Goal: Task Accomplishment & Management: Complete application form

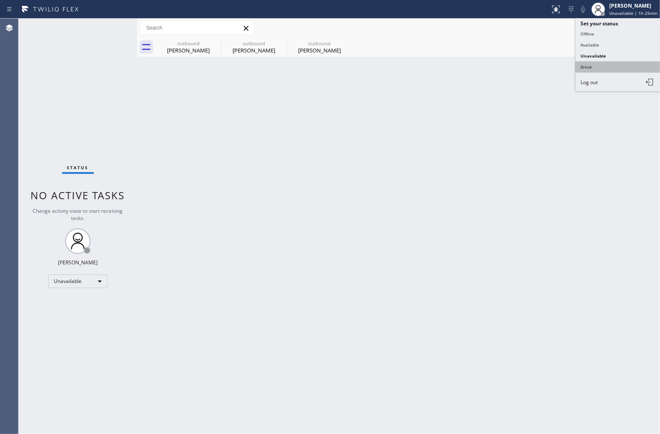
drag, startPoint x: 601, startPoint y: 66, endPoint x: 242, endPoint y: 58, distance: 358.5
click at [600, 66] on button "Break" at bounding box center [618, 66] width 85 height 11
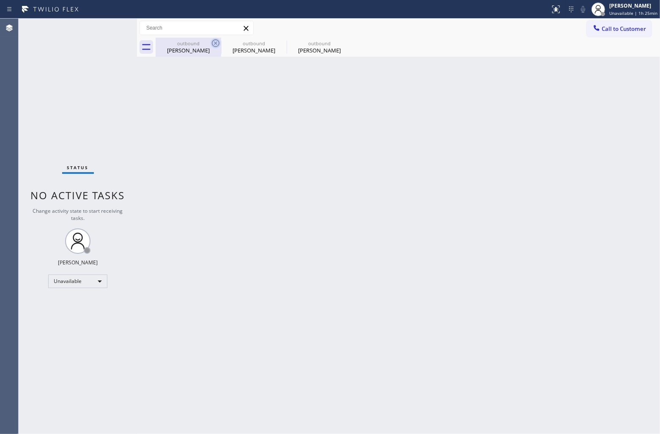
click at [214, 42] on icon at bounding box center [216, 43] width 10 height 10
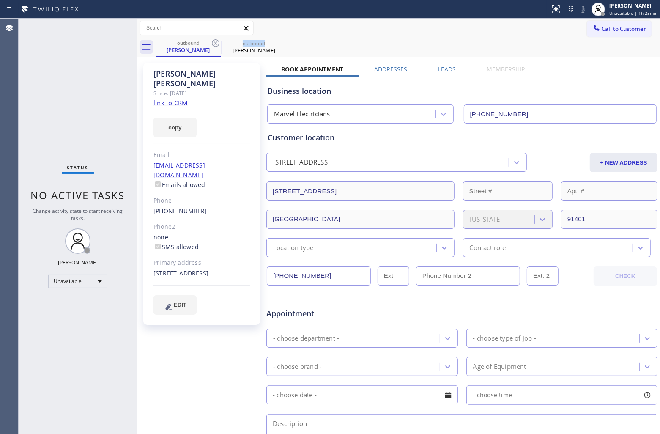
click at [214, 42] on icon at bounding box center [216, 43] width 10 height 10
click at [0, 0] on icon at bounding box center [0, 0] width 0 height 0
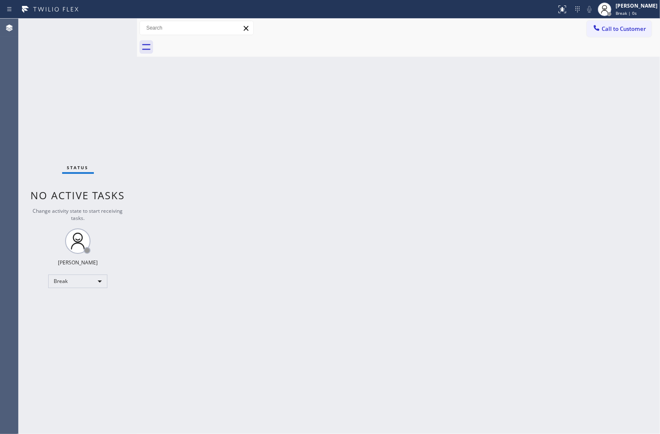
click at [214, 42] on div at bounding box center [408, 47] width 505 height 19
click at [24, 103] on div "Status No active tasks Change activity state to start receiving tasks. [PERSON_…" at bounding box center [78, 226] width 118 height 415
click at [0, 72] on div "Agent Desktop" at bounding box center [9, 226] width 18 height 415
click at [624, 27] on span "Call to Customer" at bounding box center [624, 29] width 44 height 8
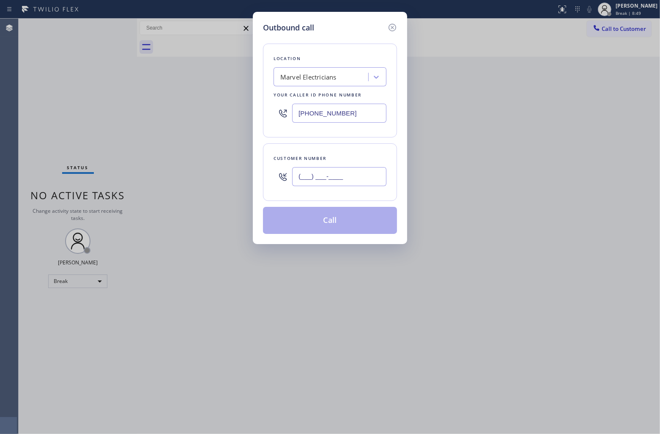
click at [354, 183] on input "(___) ___-____" at bounding box center [339, 176] width 94 height 19
paste input "937) 475-6304"
type input "[PHONE_NUMBER]"
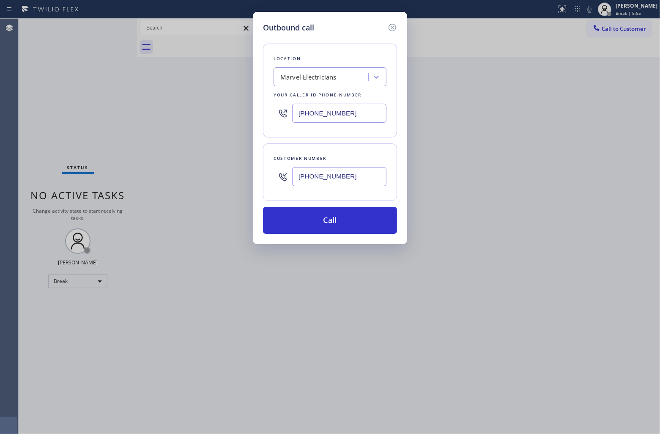
click at [20, 91] on div "Outbound call Location Marvel Electricians Your caller id phone number [PHONE_N…" at bounding box center [330, 217] width 660 height 434
click at [353, 121] on input "[PHONE_NUMBER]" at bounding box center [339, 113] width 94 height 19
paste input "44) 899-7462"
type input "[PHONE_NUMBER]"
click at [358, 230] on button "Call" at bounding box center [330, 220] width 134 height 27
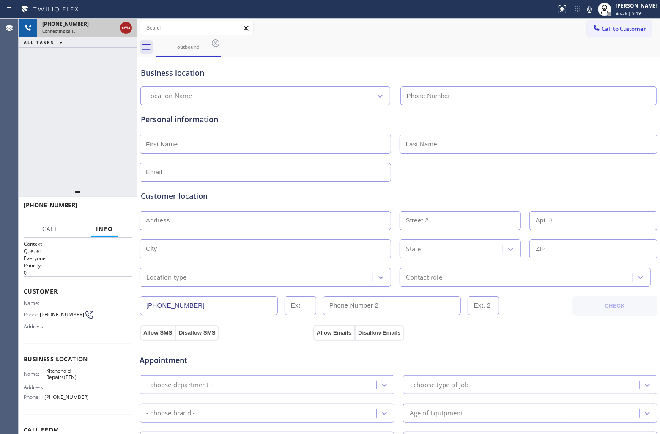
click at [127, 26] on icon at bounding box center [126, 28] width 10 height 10
type input "[PHONE_NUMBER]"
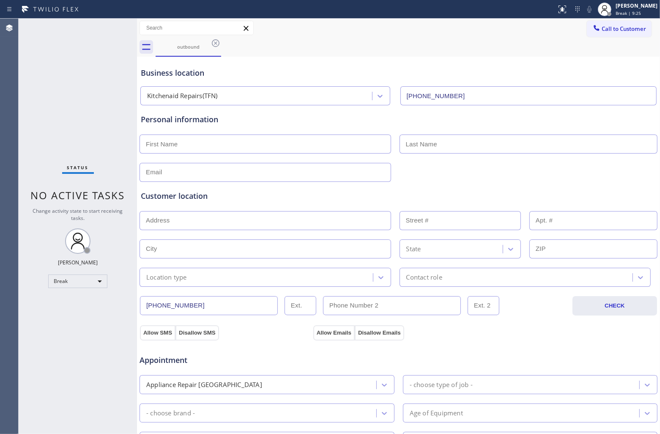
click at [0, 130] on div "Agent Desktop" at bounding box center [9, 226] width 18 height 415
click at [229, 143] on input "text" at bounding box center [266, 144] width 252 height 19
paste input "[PERSON_NAME]"
type input "[PERSON_NAME]"
click at [0, 152] on div "Agent Desktop" at bounding box center [9, 226] width 18 height 415
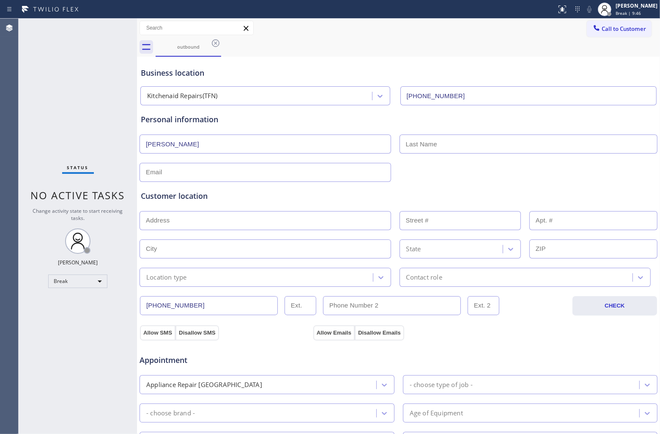
click at [432, 146] on input "text" at bounding box center [529, 144] width 259 height 19
type input "[PERSON_NAME]"
click at [48, 118] on div "Status No active tasks Change activity state to start receiving tasks. [PERSON_…" at bounding box center [78, 226] width 118 height 415
click at [235, 173] on input "text" at bounding box center [266, 172] width 252 height 19
paste input "[EMAIL_ADDRESS][PERSON_NAME][DOMAIN_NAME]"
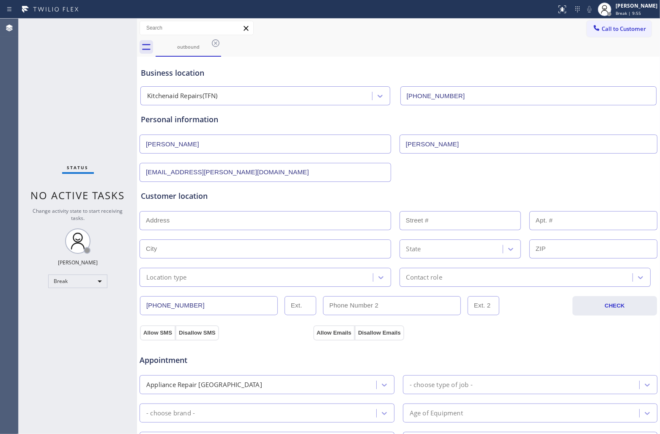
type input "[EMAIL_ADDRESS][PERSON_NAME][DOMAIN_NAME]"
click at [233, 218] on input "text" at bounding box center [266, 220] width 252 height 19
click at [8, 101] on div "Agent Desktop" at bounding box center [9, 226] width 18 height 415
click at [210, 222] on input "text" at bounding box center [266, 220] width 252 height 19
drag, startPoint x: 30, startPoint y: 68, endPoint x: 423, endPoint y: 7, distance: 397.3
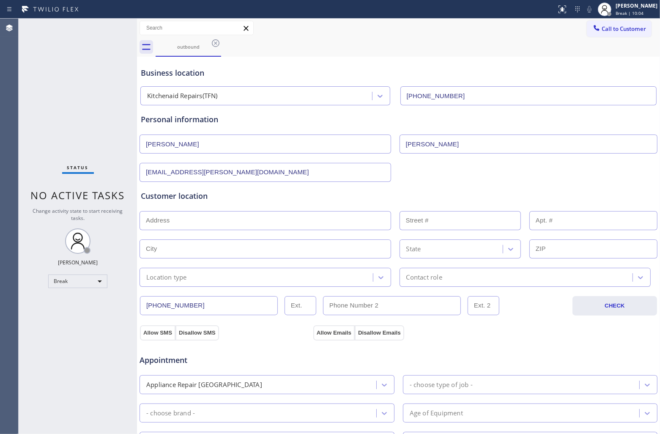
click at [30, 68] on div "Status No active tasks Change activity state to start receiving tasks. [PERSON_…" at bounding box center [78, 226] width 118 height 415
click at [191, 223] on input "text" at bounding box center [266, 220] width 252 height 19
paste input "[STREET_ADDRESS]"
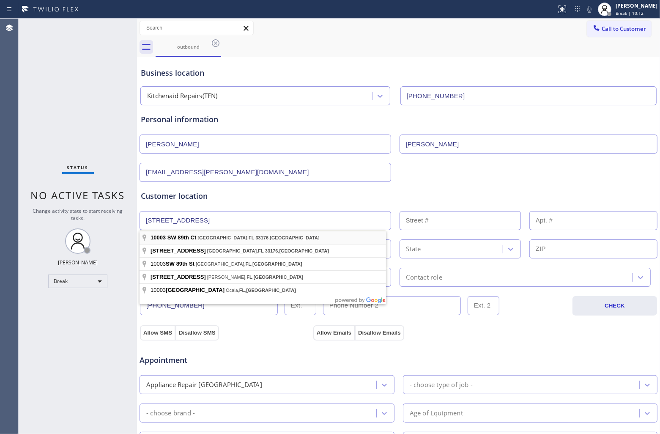
type input "[STREET_ADDRESS]"
type input "10003"
type input "[GEOGRAPHIC_DATA]"
type input "33176"
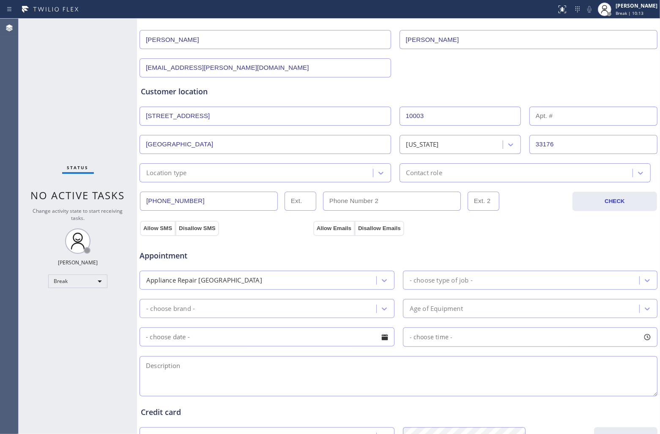
scroll to position [106, 0]
click at [194, 175] on div "Location type" at bounding box center [257, 171] width 231 height 15
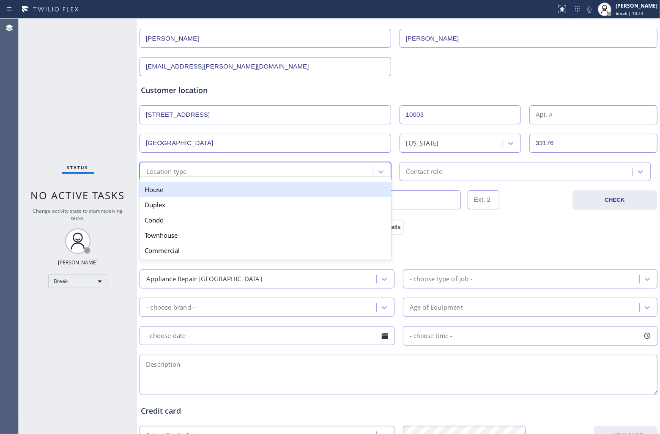
drag, startPoint x: 173, startPoint y: 193, endPoint x: 180, endPoint y: 193, distance: 7.2
click at [172, 193] on div "House" at bounding box center [266, 189] width 252 height 15
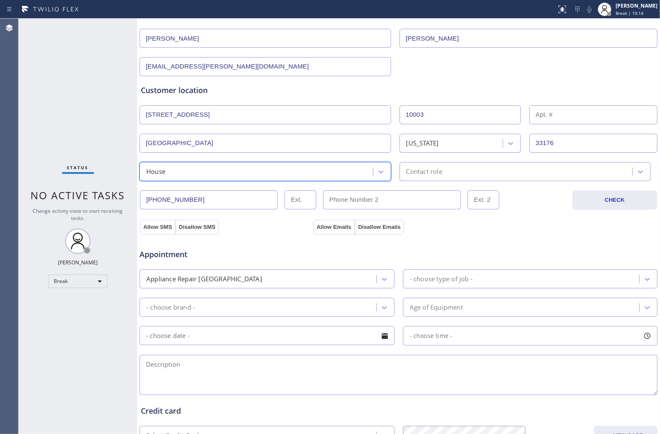
click at [435, 183] on div "[PHONE_NUMBER] CHECK" at bounding box center [398, 195] width 519 height 29
click at [427, 179] on div "Contact role" at bounding box center [526, 171] width 252 height 19
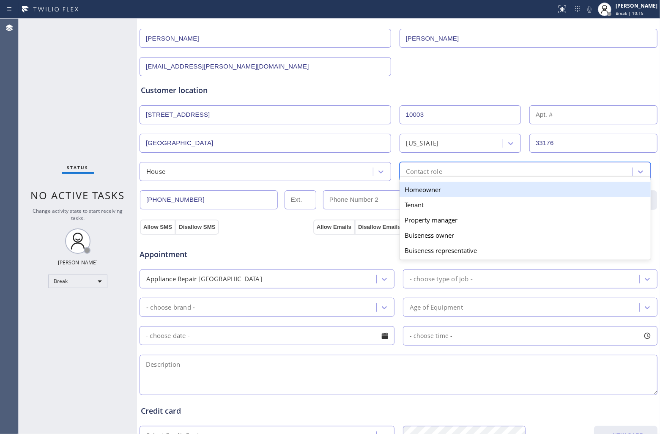
click at [424, 191] on div "Homeowner" at bounding box center [526, 189] width 252 height 15
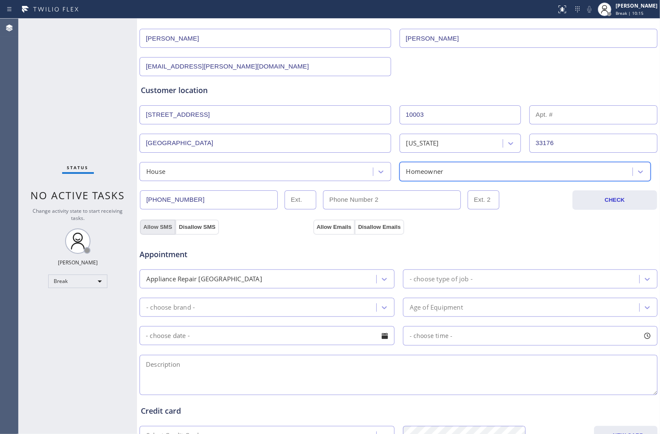
click at [157, 225] on button "Allow SMS" at bounding box center [158, 227] width 36 height 15
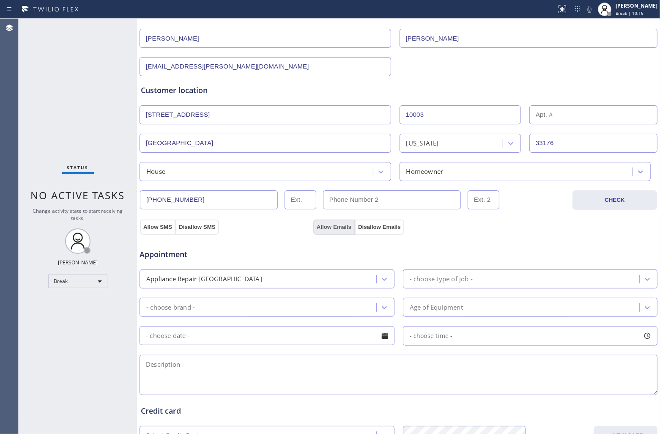
click at [327, 228] on button "Allow Emails" at bounding box center [334, 227] width 41 height 15
click at [446, 282] on div "- choose type of job -" at bounding box center [441, 279] width 63 height 10
click at [0, 149] on div "Agent Desktop" at bounding box center [9, 226] width 18 height 415
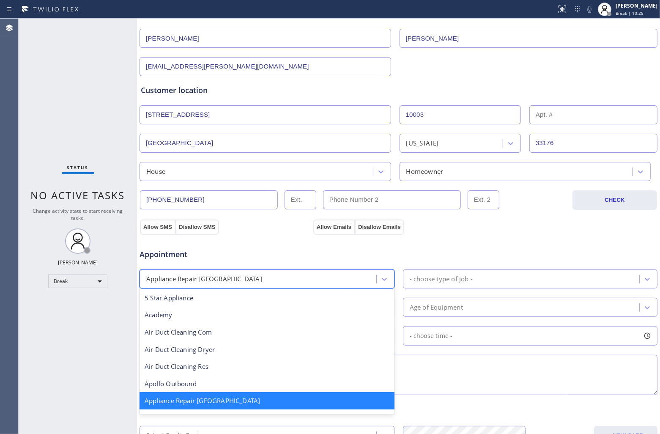
click at [261, 275] on div "Appliance Repair [GEOGRAPHIC_DATA]" at bounding box center [259, 279] width 234 height 15
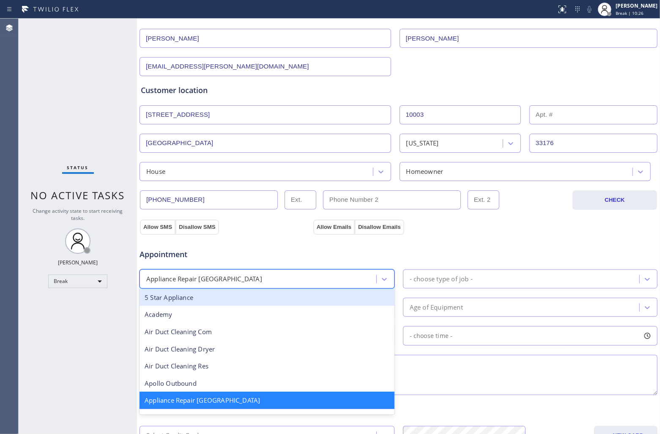
scroll to position [106, 0]
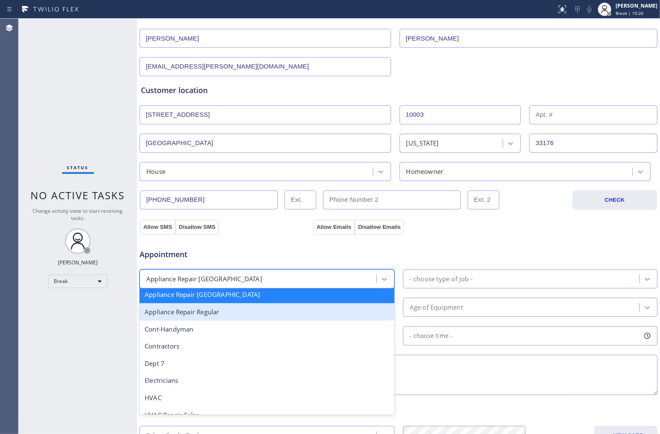
click at [225, 310] on div "Appliance Repair Regular" at bounding box center [267, 311] width 255 height 17
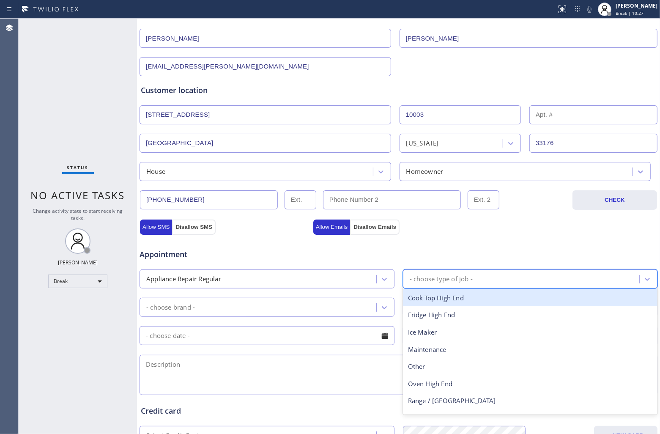
click at [472, 280] on div "- choose type of job -" at bounding box center [523, 279] width 234 height 15
type input "cook"
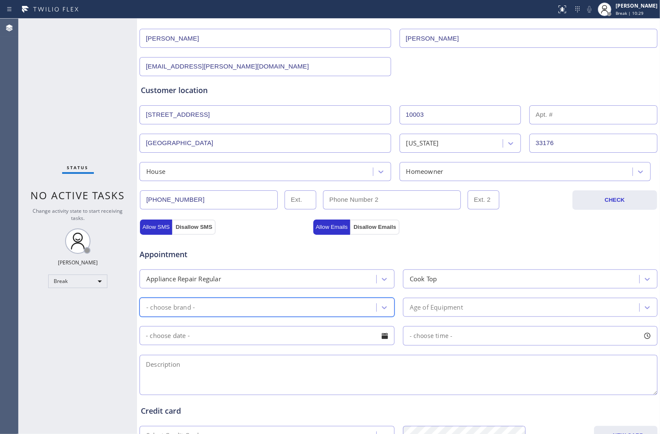
type input "3"
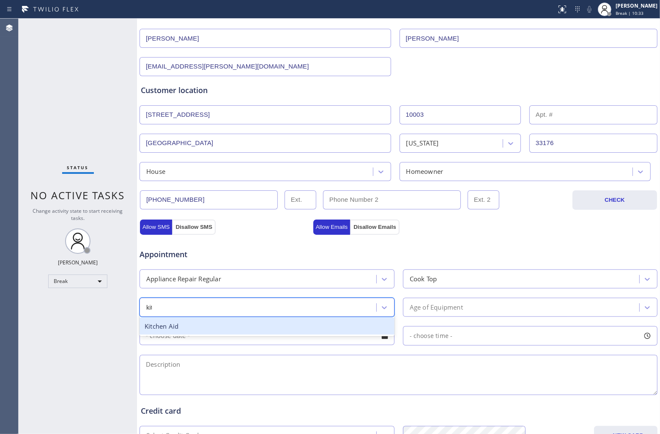
type input "kitc"
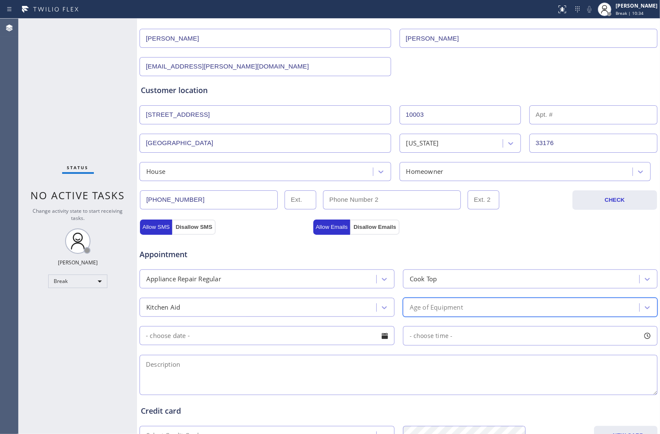
type input "3"
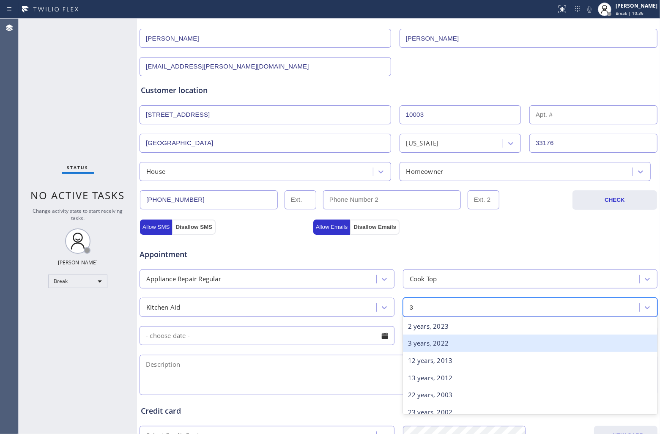
click at [465, 348] on div "3 years, 2022" at bounding box center [530, 343] width 255 height 17
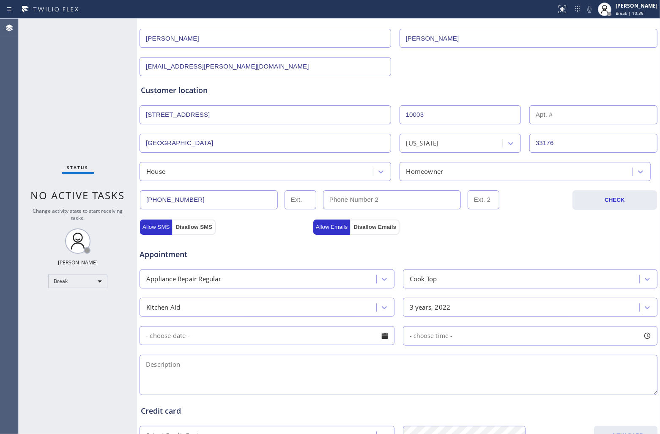
click at [344, 376] on textarea at bounding box center [399, 375] width 518 height 40
drag, startPoint x: 12, startPoint y: 149, endPoint x: 191, endPoint y: 264, distance: 213.0
click at [13, 149] on div "Agent Desktop" at bounding box center [9, 226] width 18 height 415
click at [210, 361] on textarea "9-12 |" at bounding box center [399, 375] width 518 height 40
paste textarea "Kitchenaid | InductionCooktop |3 yrs | is not heating up or working | [STREET_A…"
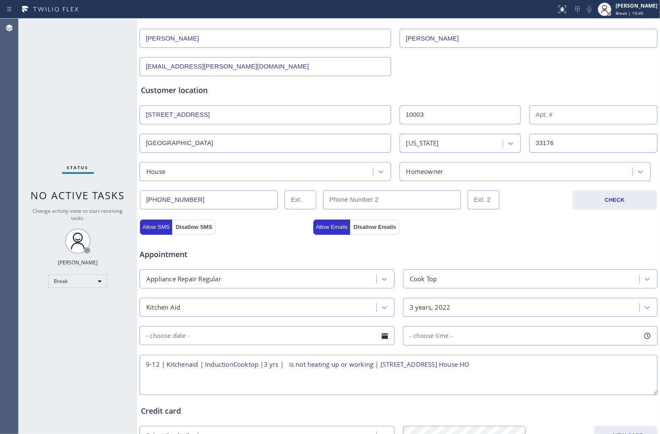
click at [471, 365] on textarea "9-12 | Kitchenaid | InductionCooktop |3 yrs | is not heating up or working | [S…" at bounding box center [399, 375] width 518 height 40
drag, startPoint x: 166, startPoint y: 365, endPoint x: 180, endPoint y: 363, distance: 14.1
click at [166, 365] on textarea "9-12 | Kitchenaid | InductionCooktop |3 yrs | is not heating up or working | [S…" at bounding box center [399, 375] width 518 height 40
click at [252, 366] on textarea "9-12 | $79 | Kitchenaid | InductionCooktop |3 yrs | is not heating up or workin…" at bounding box center [399, 375] width 518 height 40
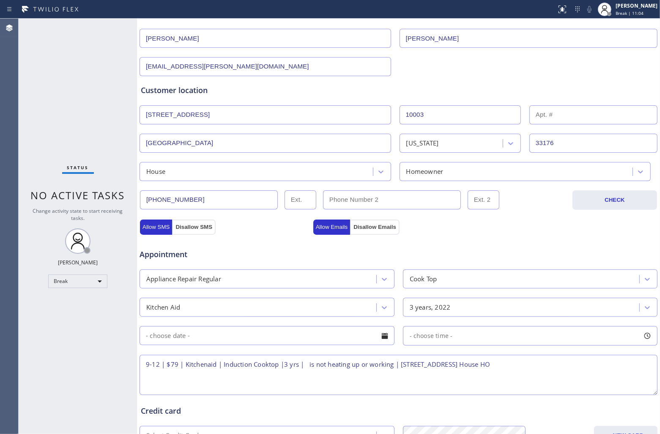
click at [578, 369] on textarea "9-12 | $79 | Kitchenaid | Induction Cooktop |3 yrs | is not heating up or worki…" at bounding box center [399, 375] width 518 height 40
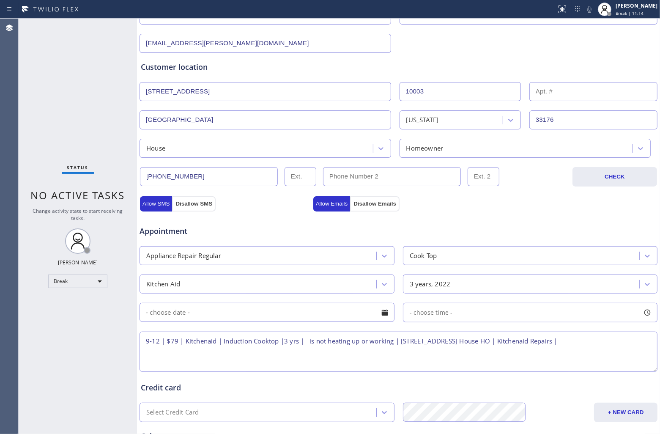
scroll to position [223, 0]
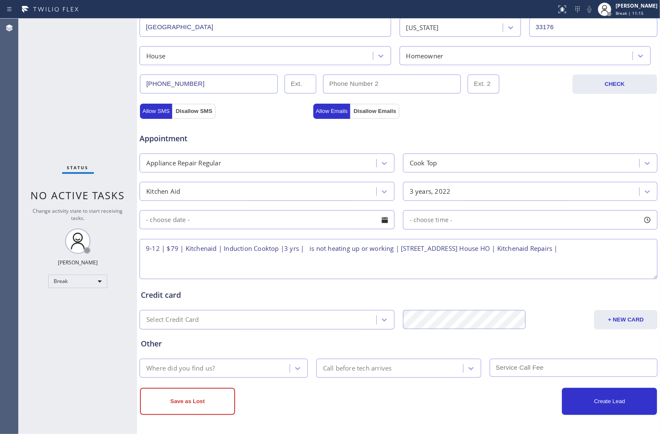
click at [624, 248] on textarea "9-12 | $79 | Kitchenaid | Induction Cooktop |3 yrs | is not heating up or worki…" at bounding box center [399, 259] width 518 height 40
paste textarea "Please call 30 minutes prior to arrival."
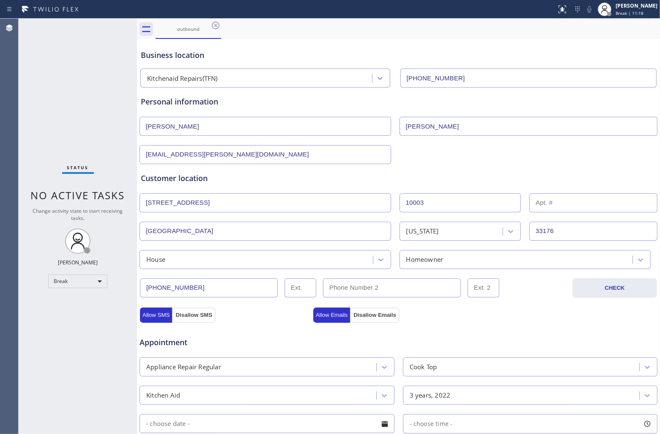
scroll to position [11, 0]
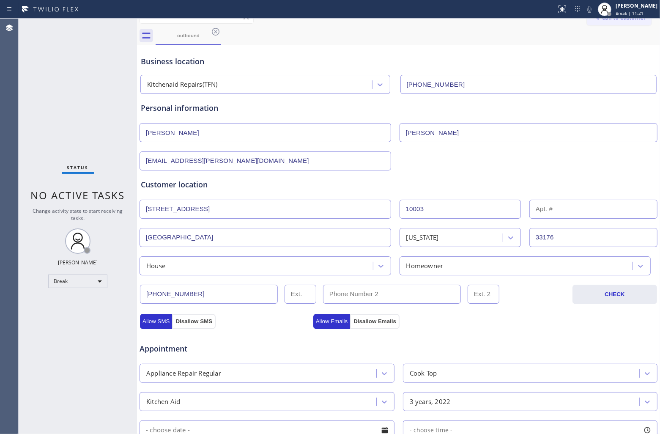
drag, startPoint x: 213, startPoint y: 291, endPoint x: 124, endPoint y: 291, distance: 88.9
click at [124, 291] on div "Status No active tasks Change activity state to start receiving tasks. [PERSON_…" at bounding box center [340, 226] width 642 height 415
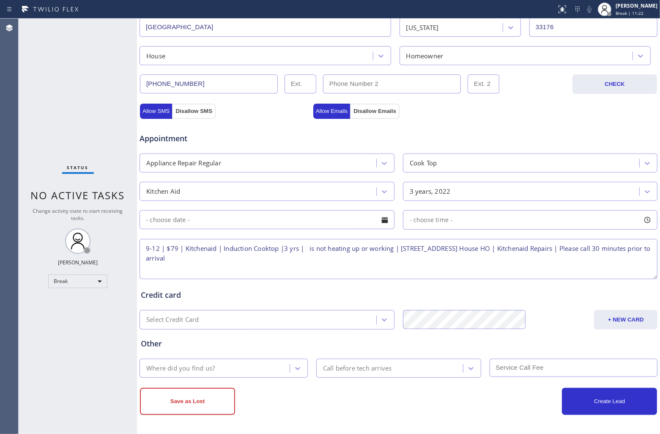
scroll to position [223, 0]
click at [248, 259] on textarea "9-12 | $79 | Kitchenaid | Induction Cooktop |3 yrs | is not heating up or worki…" at bounding box center [399, 259] width 518 height 40
paste textarea "[PHONE_NUMBER]"
drag, startPoint x: 36, startPoint y: 142, endPoint x: 46, endPoint y: 144, distance: 9.6
click at [36, 142] on div "Status No active tasks Change activity state to start receiving tasks. [PERSON_…" at bounding box center [78, 226] width 118 height 415
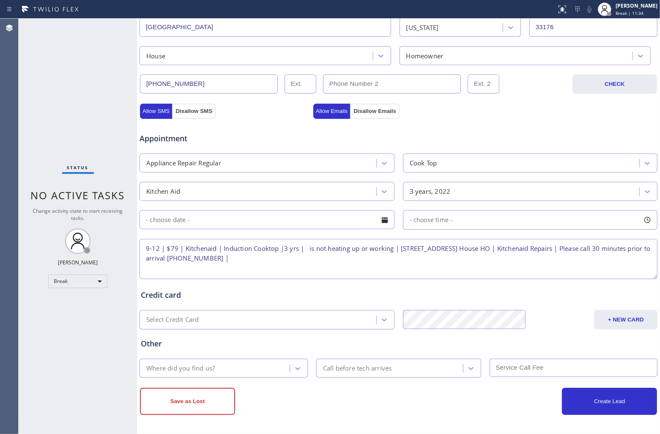
click at [308, 261] on textarea "9-12 | $79 | Kitchenaid | Induction Cooktop |3 yrs | is not heating up or worki…" at bounding box center [399, 259] width 518 height 40
click at [307, 248] on textarea "9-12 | $79 | Kitchenaid | Induction Cooktop |3 yrs | is not heating up or worki…" at bounding box center [399, 259] width 518 height 40
click at [293, 259] on textarea "9-12 | $79 | Kitchenaid | Induction Cooktop |3 yrs | is not heating up or worki…" at bounding box center [399, 259] width 518 height 40
type textarea "9-12 | $79 | Kitchenaid | Induction Cooktop |3 yrs | is not heating up or worki…"
click at [257, 225] on input "text" at bounding box center [267, 219] width 255 height 19
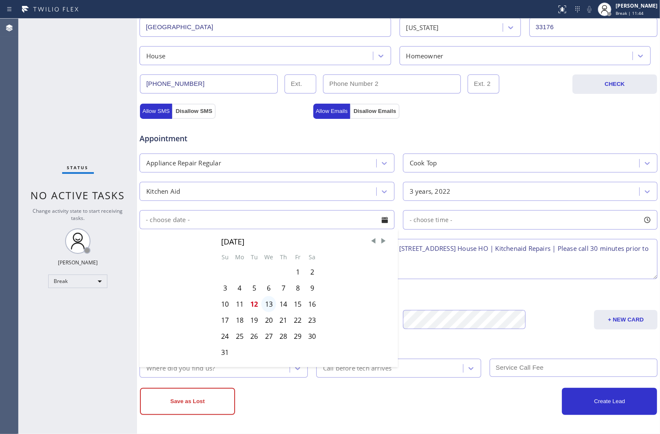
click at [267, 305] on div "13" at bounding box center [268, 304] width 15 height 16
type input "[DATE]"
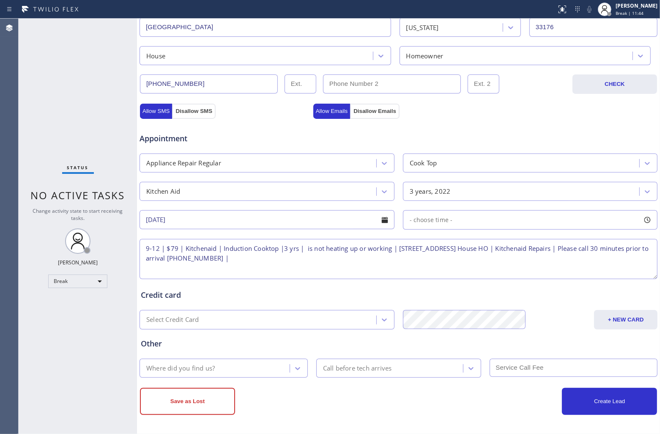
click at [432, 220] on span "- choose time -" at bounding box center [431, 220] width 43 height 8
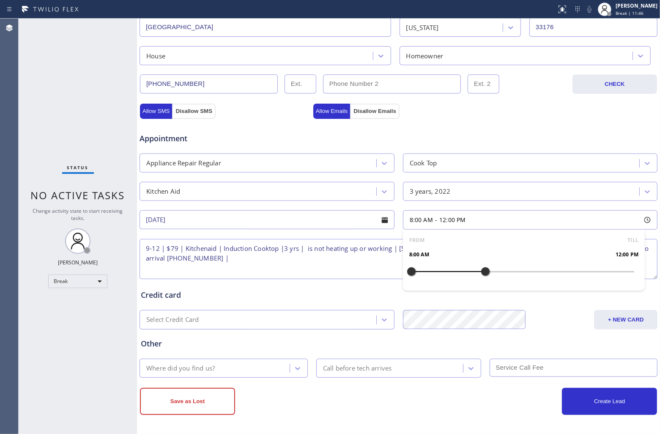
drag, startPoint x: 465, startPoint y: 272, endPoint x: 479, endPoint y: 276, distance: 14.6
click at [481, 276] on div at bounding box center [486, 272] width 10 height 18
drag, startPoint x: 406, startPoint y: 272, endPoint x: 423, endPoint y: 276, distance: 17.4
click at [425, 276] on div at bounding box center [430, 272] width 10 height 18
click at [326, 264] on textarea "9-12 | $79 | Kitchenaid | Induction Cooktop |3 yrs | is not heating up or worki…" at bounding box center [399, 259] width 518 height 40
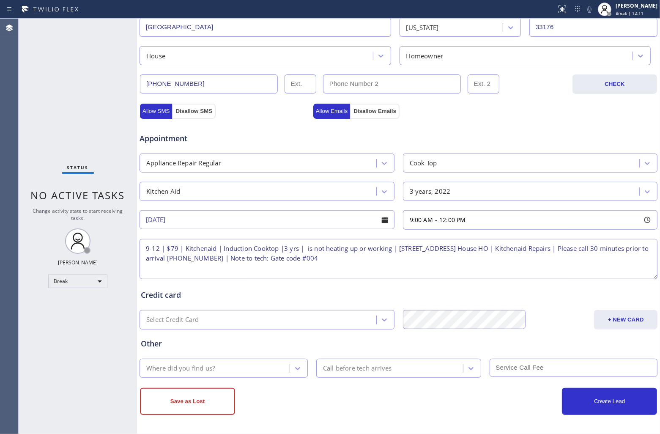
type textarea "9-12 | $79 | Kitchenaid | Induction Cooktop |3 yrs | is not heating up or worki…"
click at [242, 369] on div "Where did you find us?" at bounding box center [216, 368] width 148 height 15
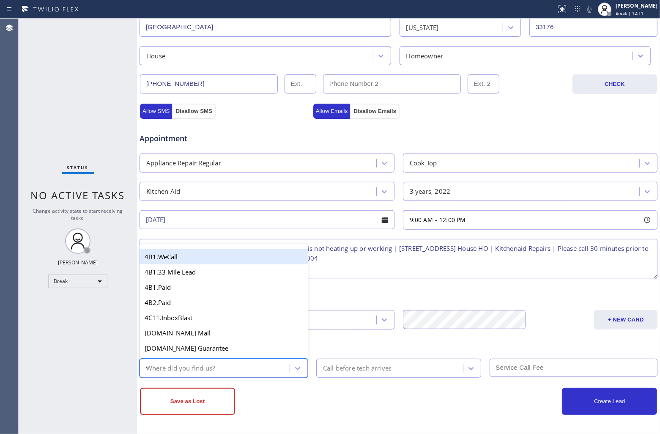
type input "we"
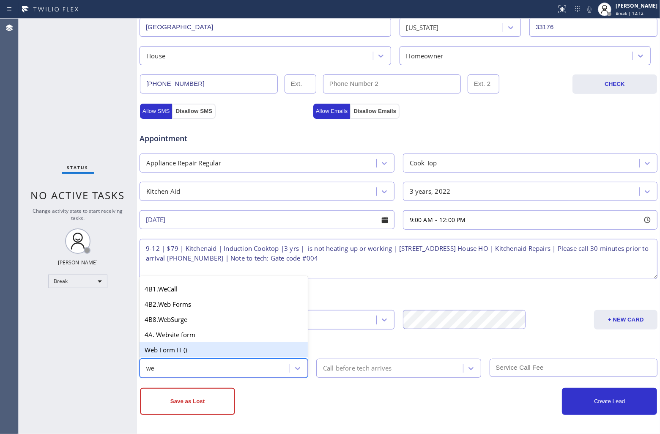
click at [183, 350] on div "Web Form IT ()" at bounding box center [224, 349] width 168 height 15
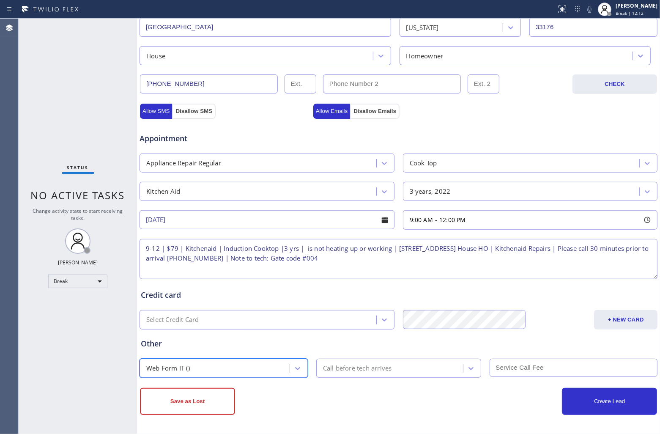
click at [363, 369] on div "Call before tech arrives" at bounding box center [357, 368] width 69 height 10
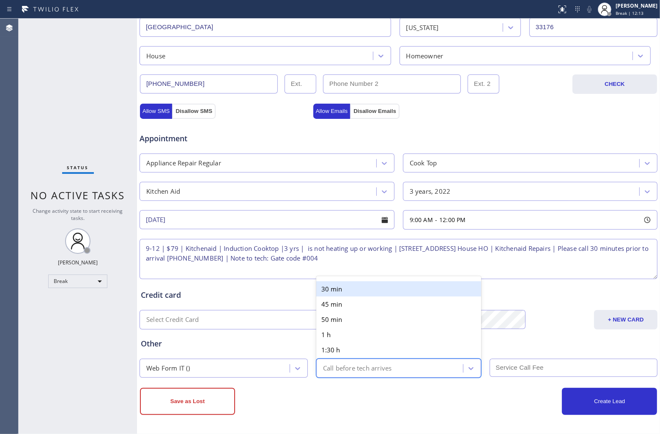
click at [339, 281] on div "30 min" at bounding box center [398, 288] width 165 height 15
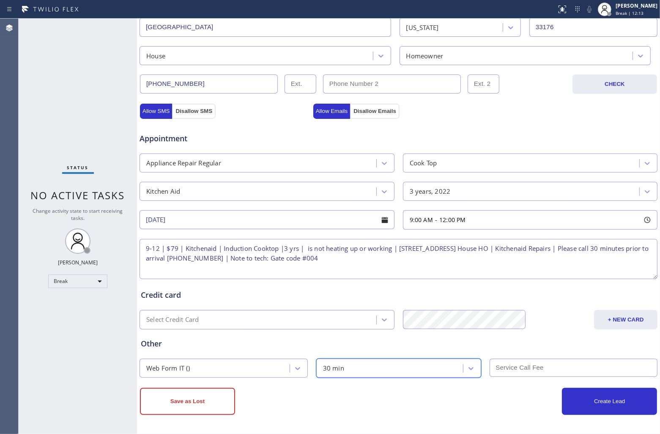
click at [513, 374] on input "text" at bounding box center [574, 368] width 168 height 18
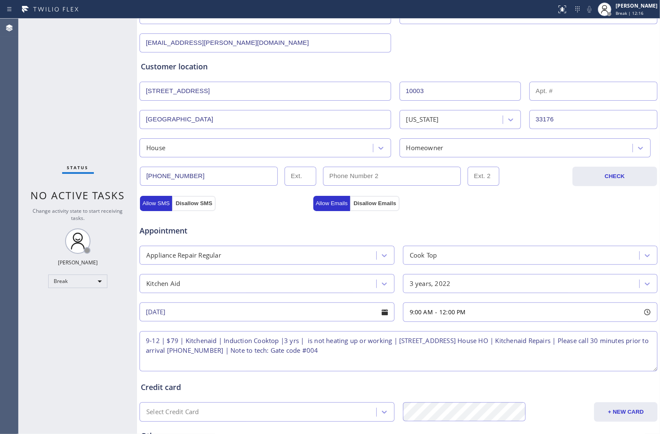
scroll to position [0, 0]
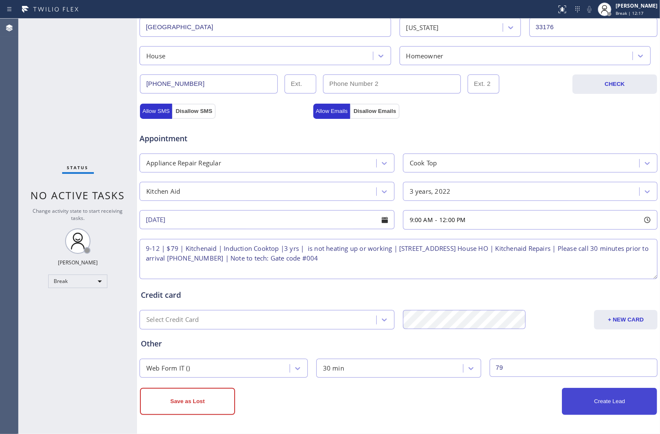
type input "79"
click at [595, 415] on button "Create Lead" at bounding box center [609, 401] width 95 height 27
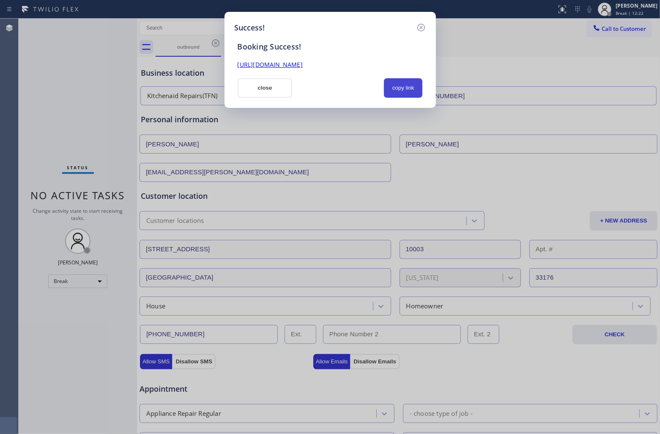
click at [400, 88] on button "copy link" at bounding box center [403, 87] width 39 height 19
drag, startPoint x: 3, startPoint y: 171, endPoint x: 28, endPoint y: 154, distance: 30.0
click at [6, 168] on div "Success! Booking Success! [URL][DOMAIN_NAME] close copy link" at bounding box center [330, 217] width 660 height 434
click at [259, 90] on button "close" at bounding box center [265, 87] width 55 height 19
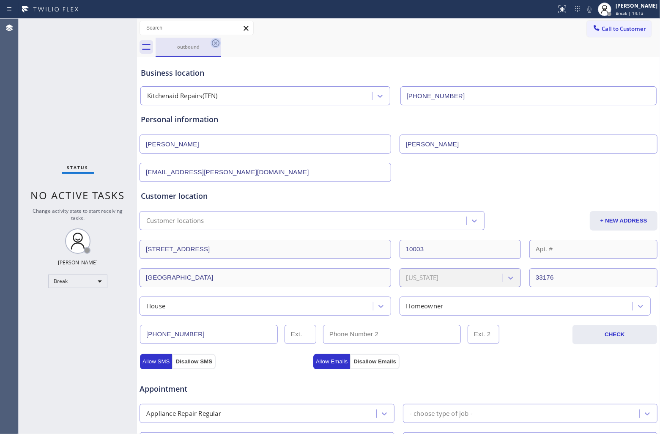
click at [212, 41] on icon at bounding box center [216, 43] width 10 height 10
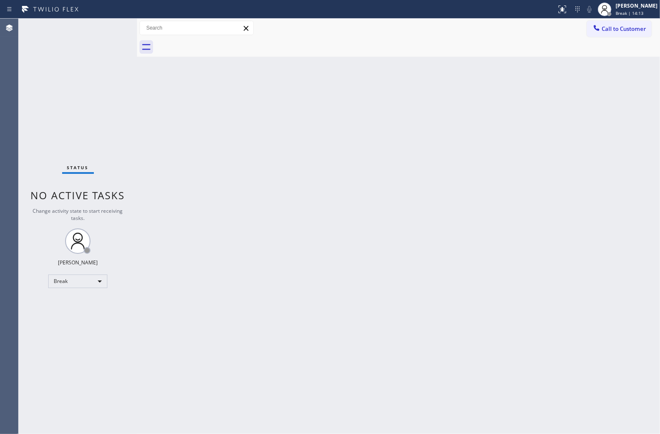
click at [216, 44] on div at bounding box center [408, 47] width 505 height 19
